Goal: Information Seeking & Learning: Find specific fact

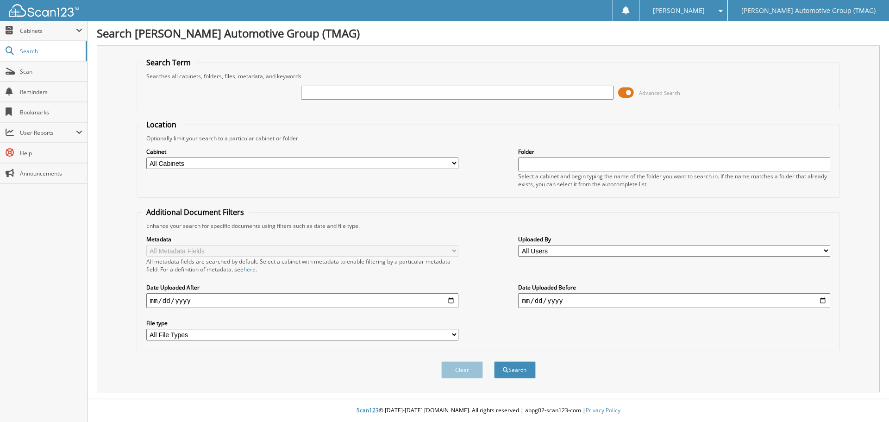
click at [324, 92] on input "text" at bounding box center [457, 93] width 312 height 14
type input "1146599"
click at [494, 361] on button "Search" at bounding box center [515, 369] width 42 height 17
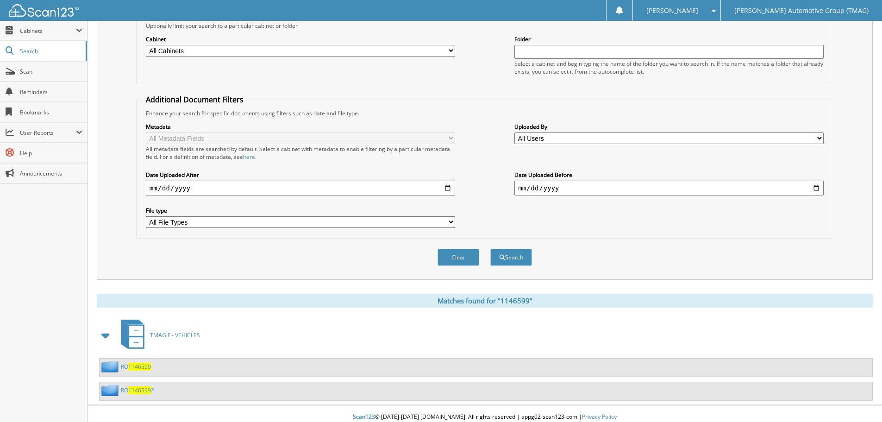
scroll to position [119, 0]
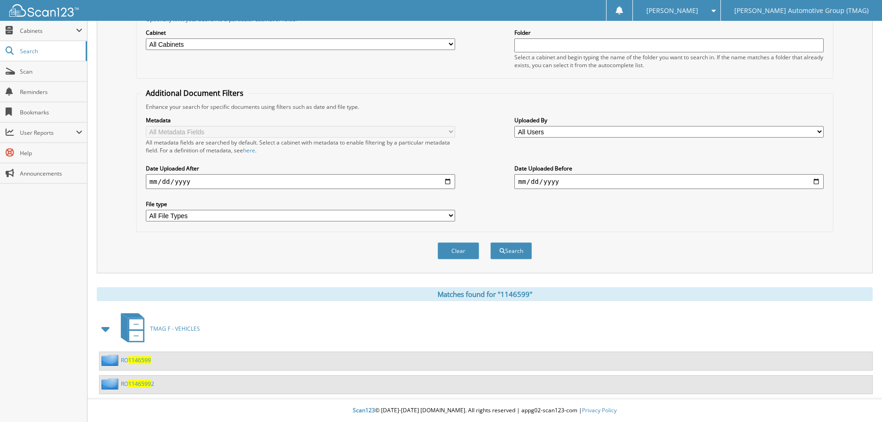
click at [137, 362] on span "1146599" at bounding box center [139, 360] width 23 height 8
